Goal: Transaction & Acquisition: Purchase product/service

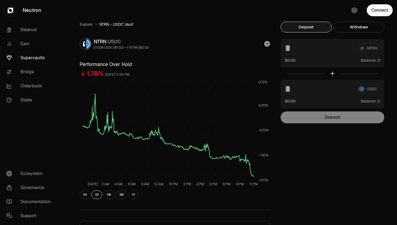
scroll to position [8, 0]
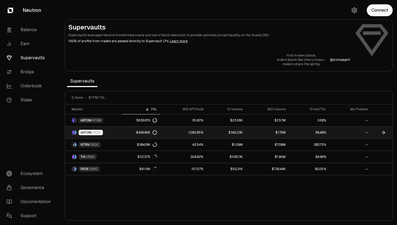
click at [90, 137] on link "dATOM USDC" at bounding box center [93, 133] width 57 height 12
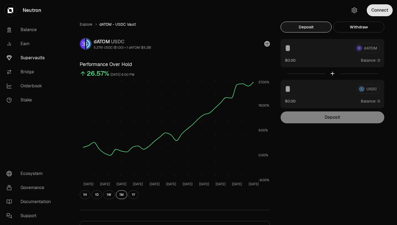
click at [374, 10] on button "Connect" at bounding box center [380, 10] width 26 height 12
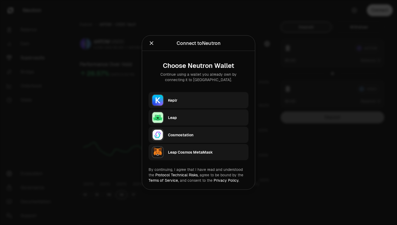
click at [201, 95] on div "Keplr" at bounding box center [208, 100] width 81 height 12
click at [191, 101] on div "Keplr" at bounding box center [206, 100] width 77 height 5
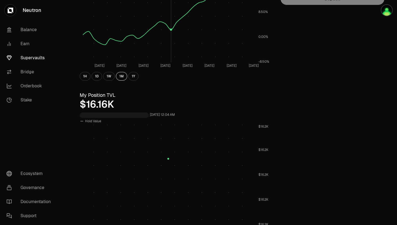
scroll to position [161, 0]
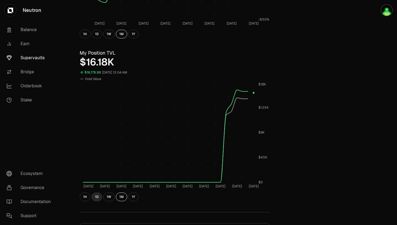
click at [98, 196] on button "1D" at bounding box center [97, 196] width 11 height 9
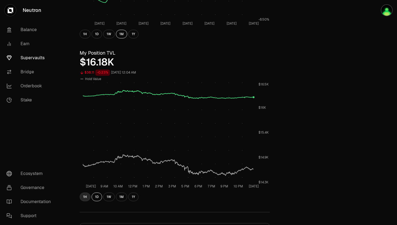
click at [86, 195] on button "1H" at bounding box center [85, 196] width 11 height 9
